Goal: Transaction & Acquisition: Book appointment/travel/reservation

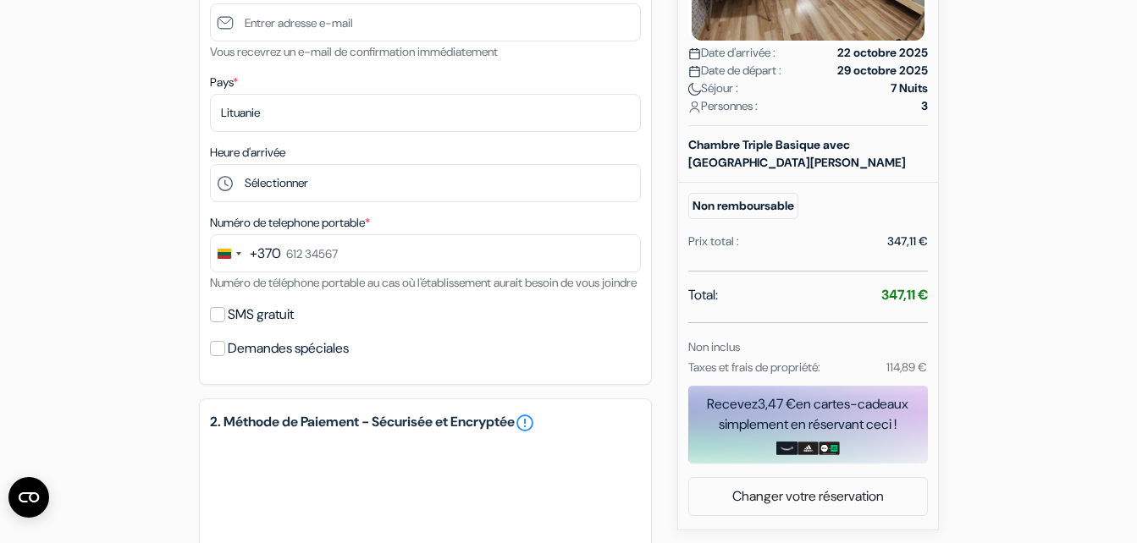
scroll to position [430, 0]
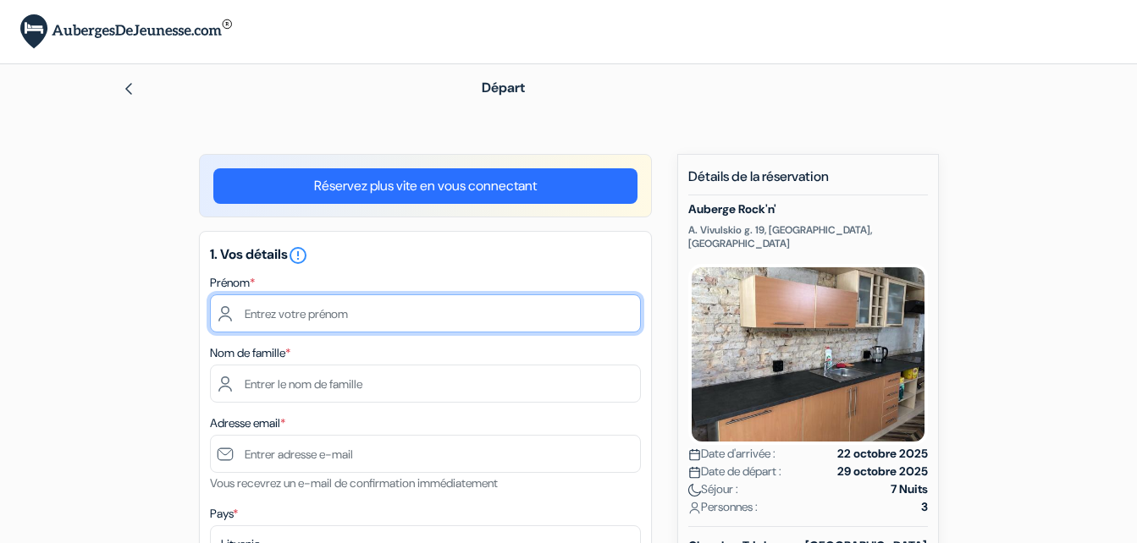
click at [418, 315] on input "text" at bounding box center [425, 313] width 431 height 38
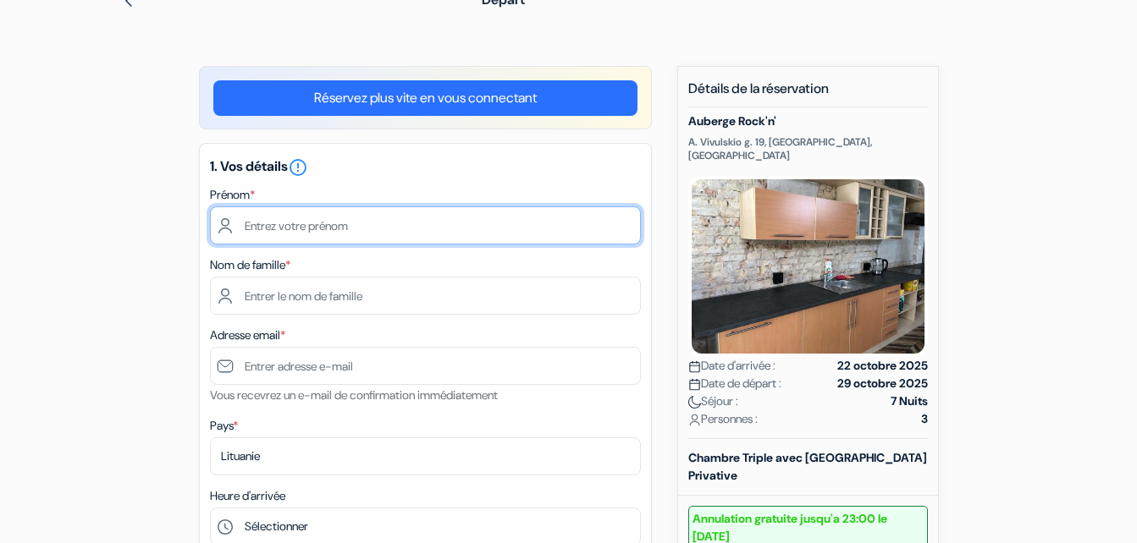
scroll to position [91, 0]
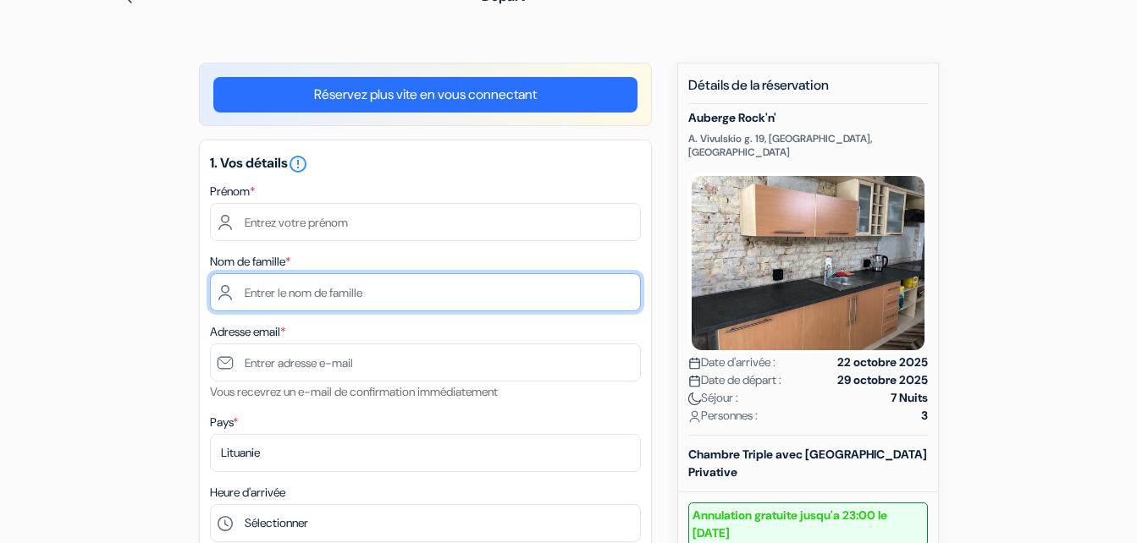
click at [335, 295] on input "text" at bounding box center [425, 292] width 431 height 38
type input "Bourlard"
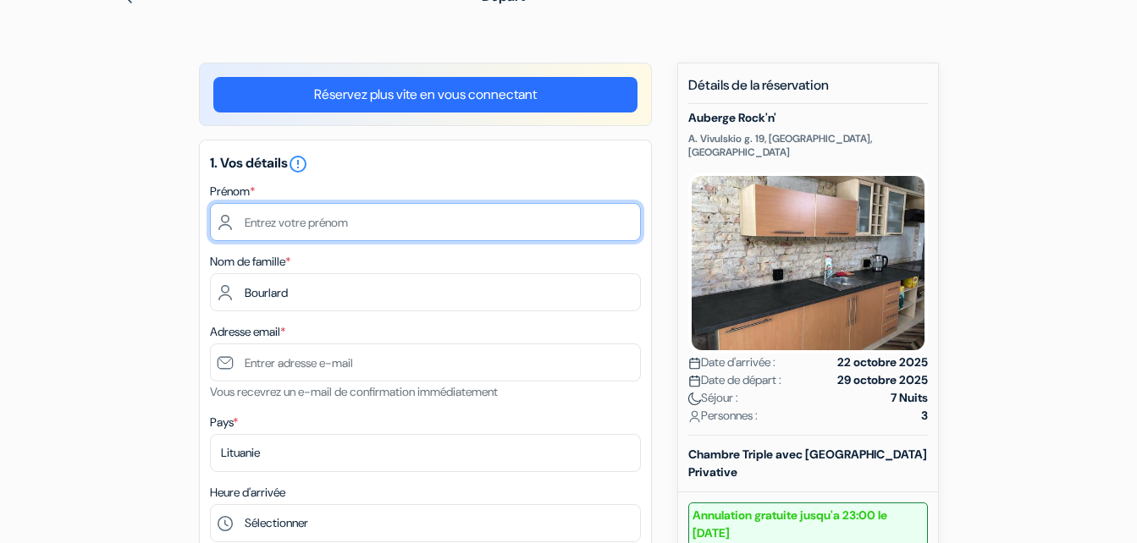
type input "Antton"
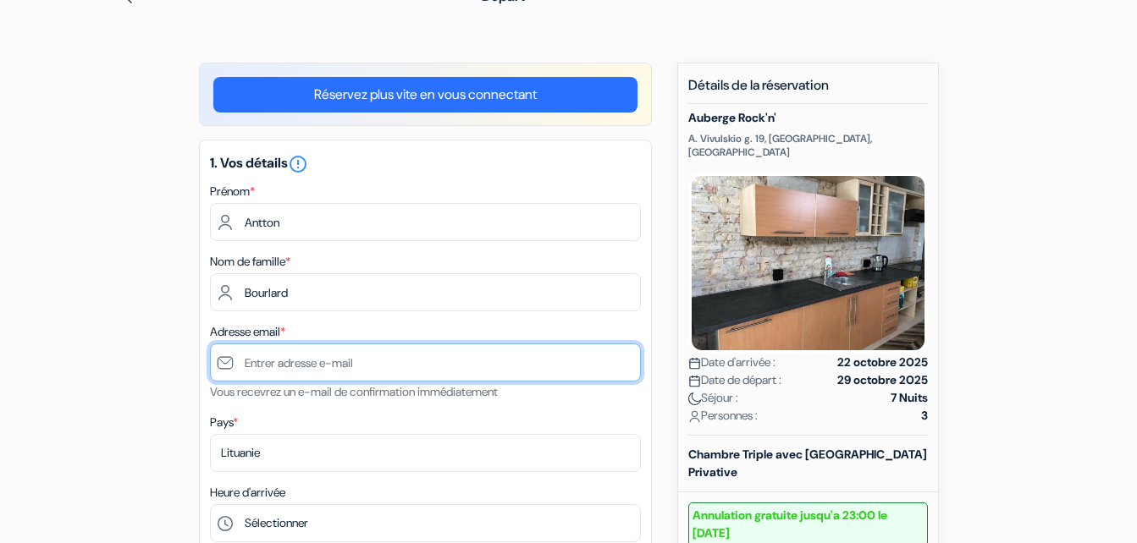
type input "anttontaquet@gmail.com"
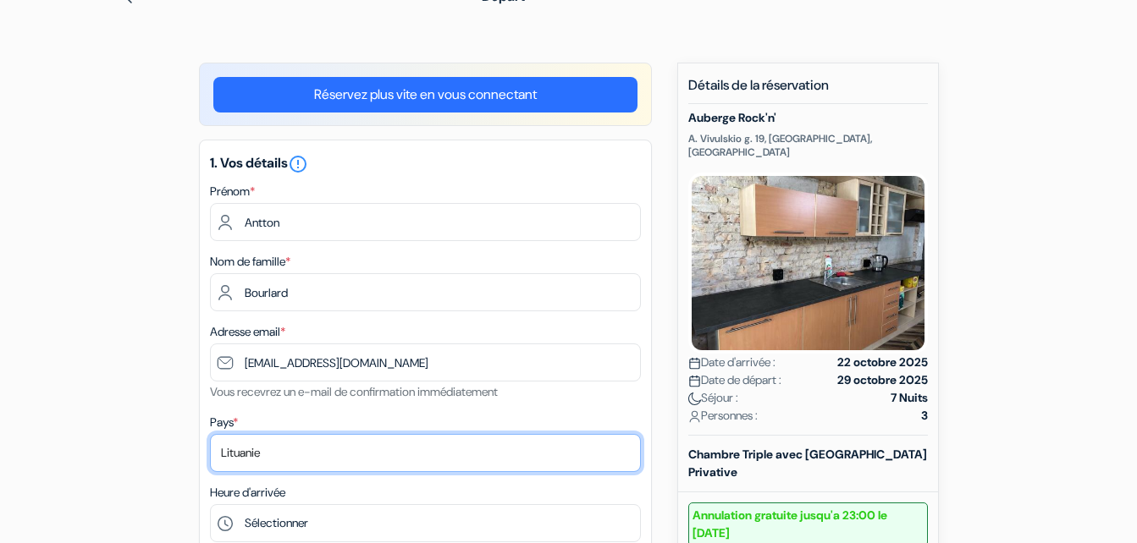
select select "re"
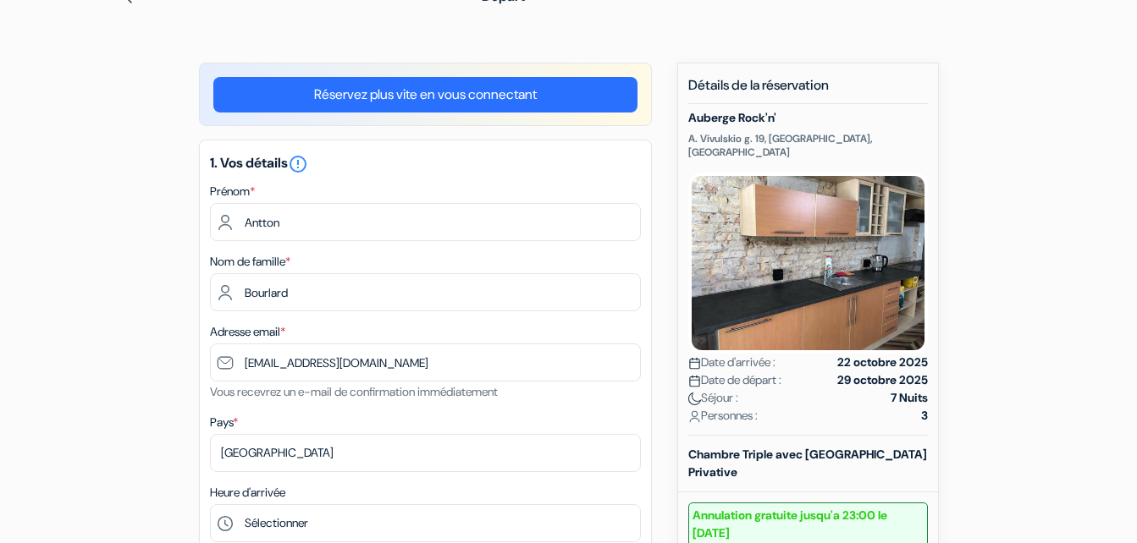
type input "+262693531327"
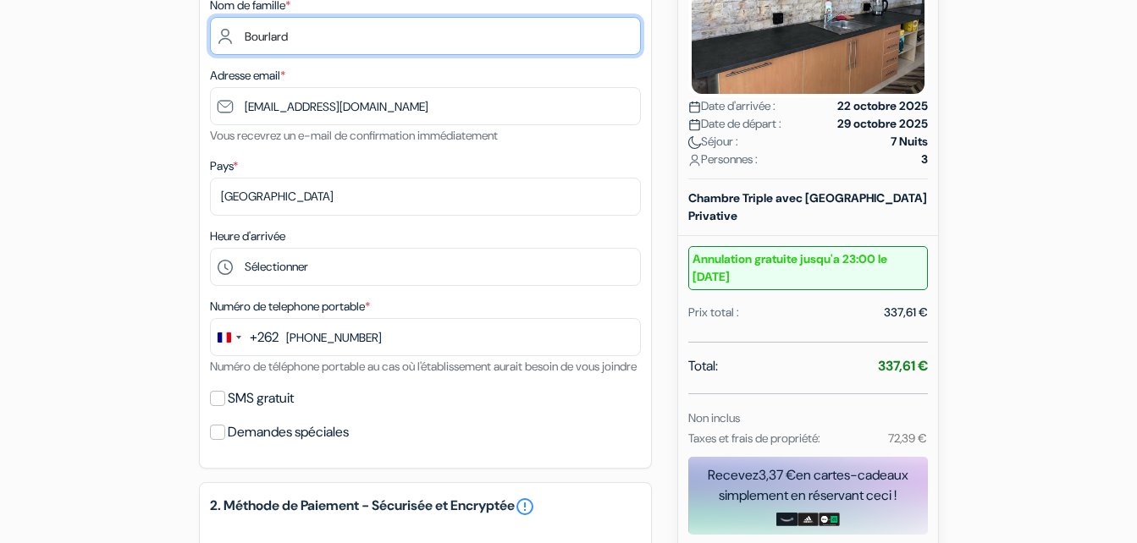
scroll to position [352, 0]
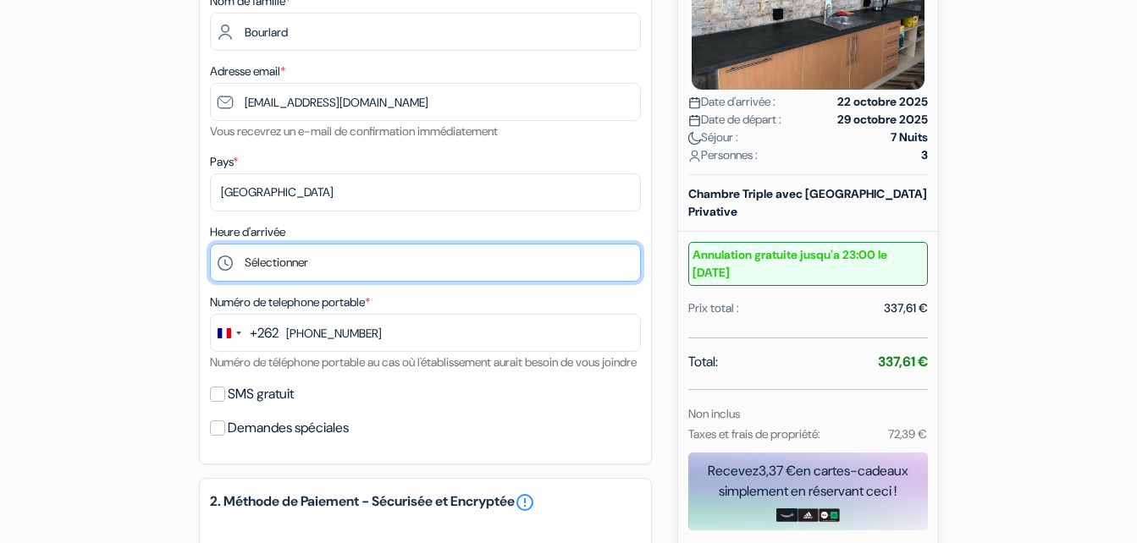
click at [352, 258] on select "Sélectionner 14:00 15:00 16:00 17:00 18:00 19:00 20:00 21:00 22:00 23:00" at bounding box center [425, 263] width 431 height 38
select select "23"
click at [210, 244] on select "Sélectionner 14:00 15:00 16:00 17:00 18:00 19:00 20:00 21:00 22:00 23:00" at bounding box center [425, 263] width 431 height 38
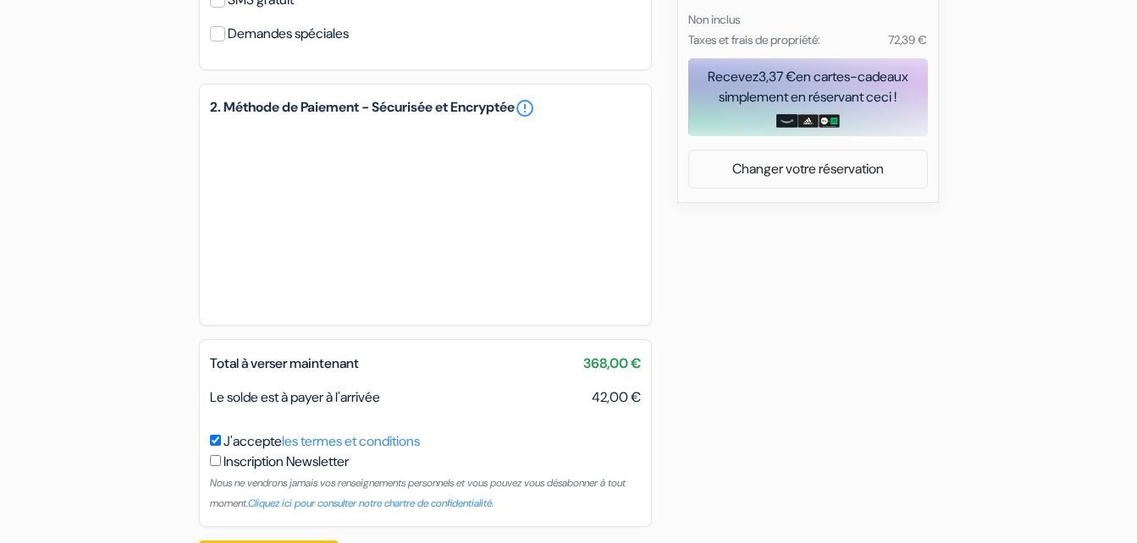
scroll to position [747, 0]
type input "693 53 13 27"
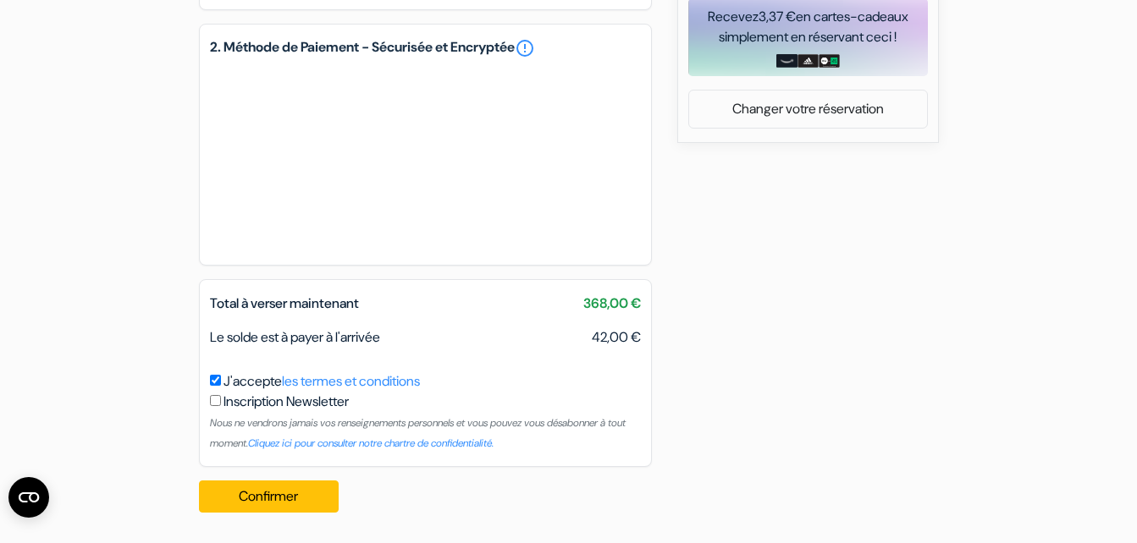
scroll to position [827, 0]
